Goal: Navigation & Orientation: Find specific page/section

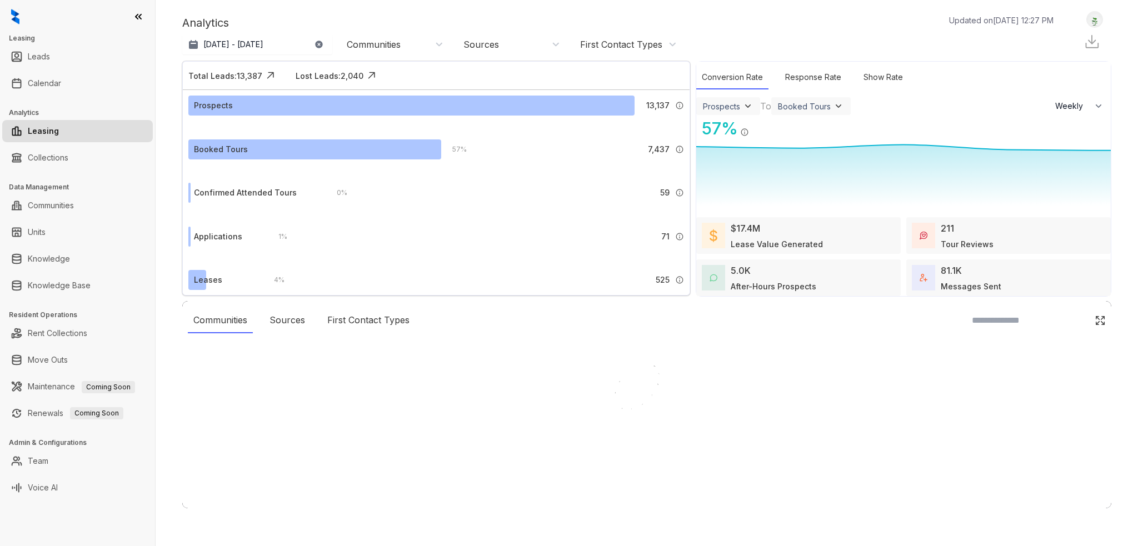
select select "******"
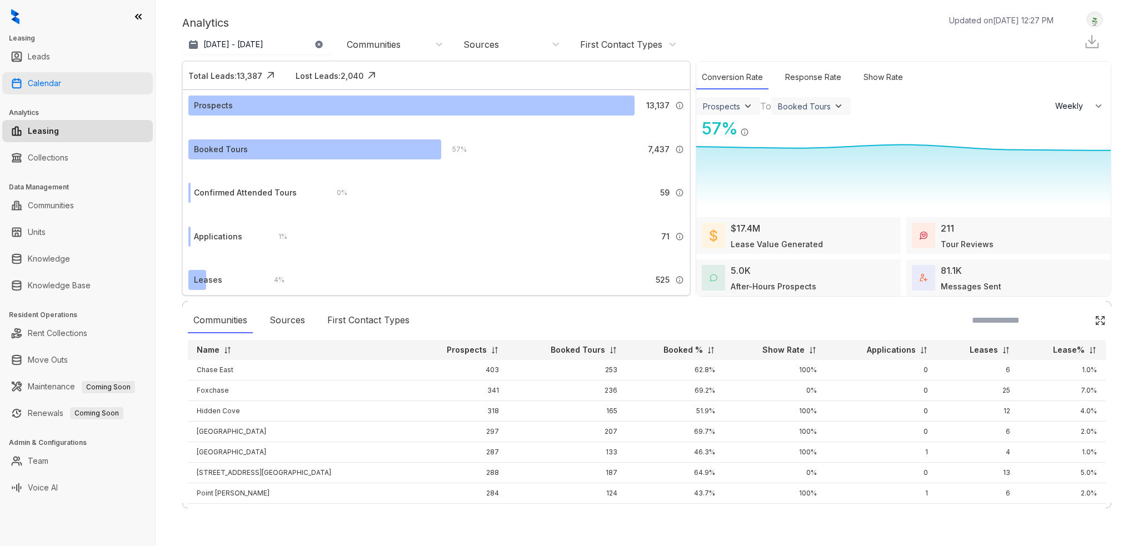
click at [61, 83] on link "Calendar" at bounding box center [44, 83] width 33 height 22
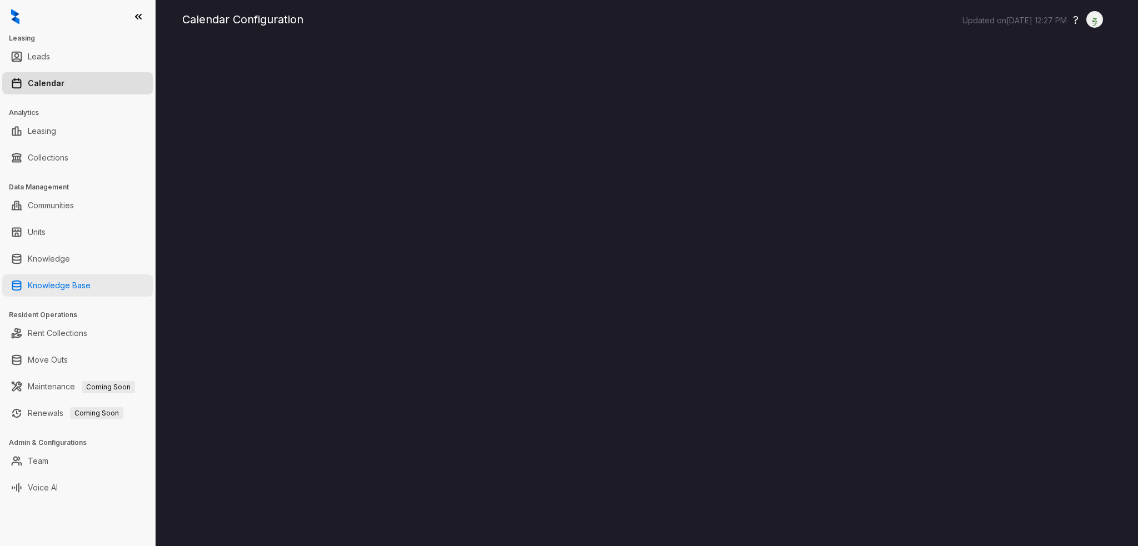
click at [61, 286] on link "Knowledge Base" at bounding box center [59, 285] width 63 height 22
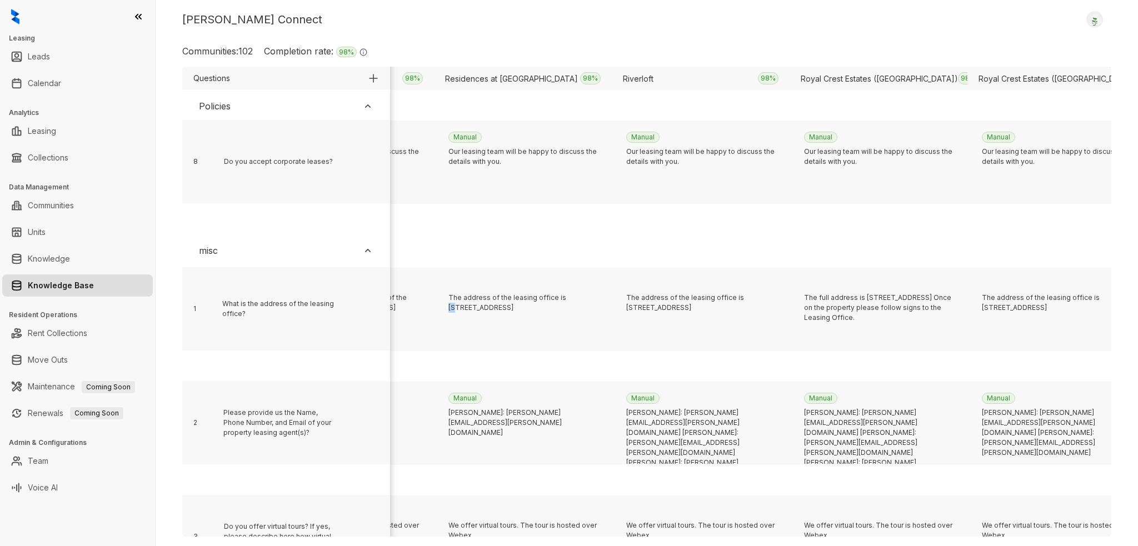
scroll to position [2234, 11550]
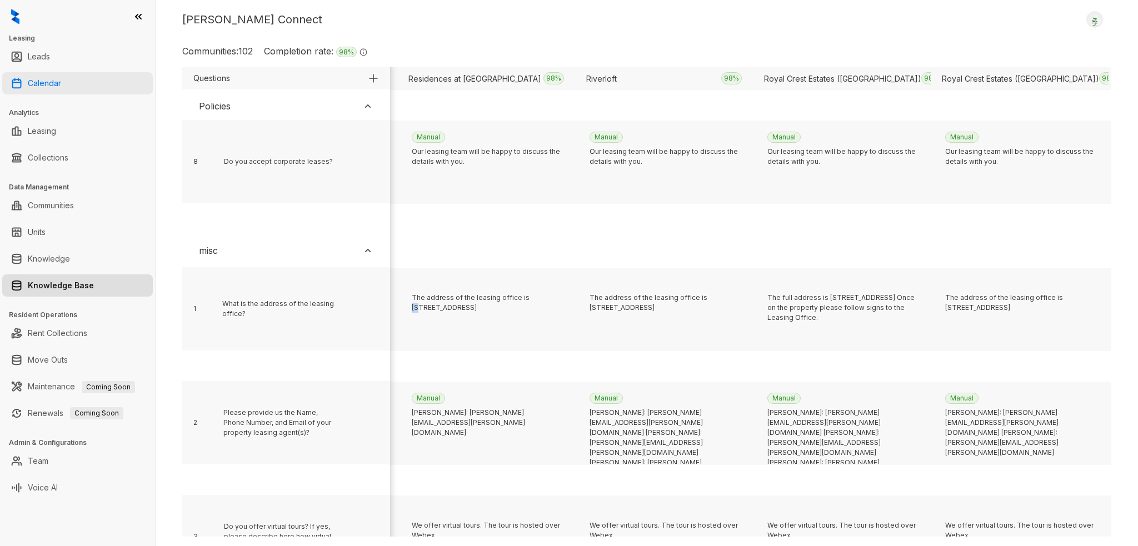
click at [53, 81] on link "Calendar" at bounding box center [44, 83] width 33 height 22
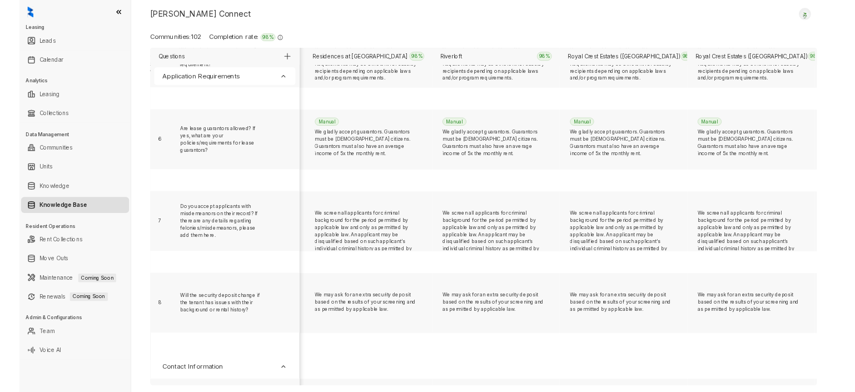
scroll to position [469, 11550]
